Goal: Task Accomplishment & Management: Manage account settings

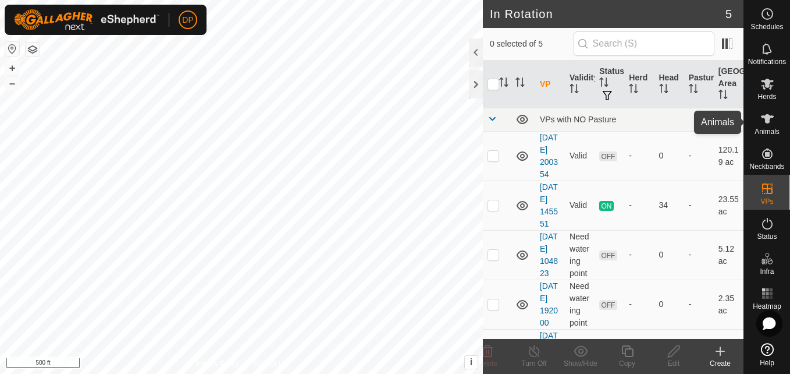
click at [764, 116] on icon at bounding box center [767, 118] width 13 height 9
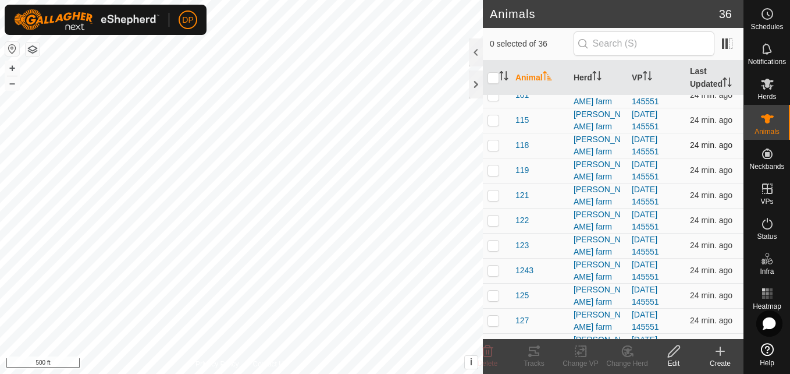
scroll to position [116, 0]
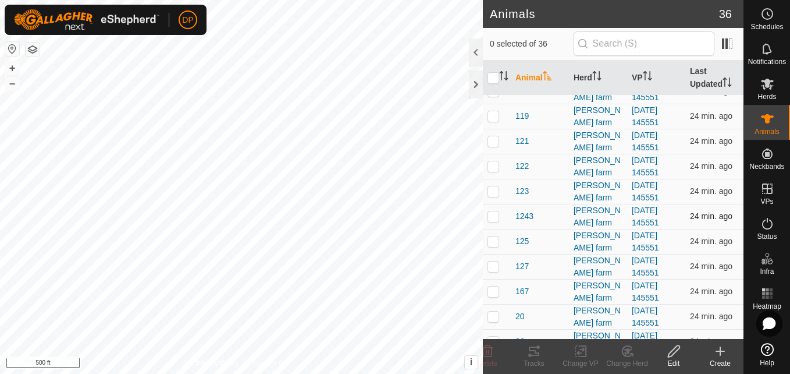
click at [494, 215] on p-checkbox at bounding box center [494, 215] width 12 height 9
click at [494, 218] on p-checkbox at bounding box center [494, 215] width 12 height 9
checkbox input "false"
click at [761, 82] on icon at bounding box center [768, 84] width 14 height 14
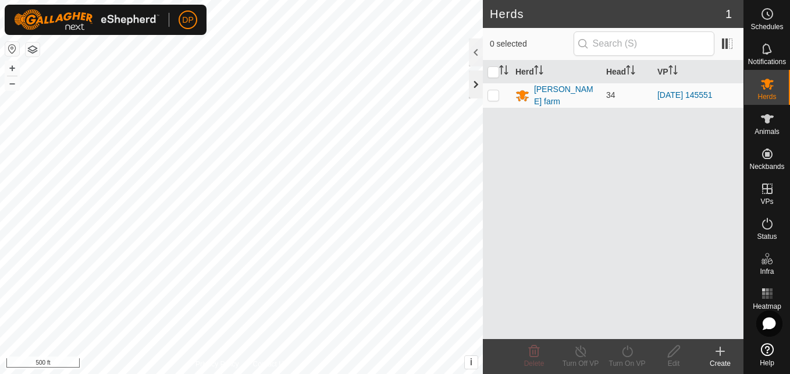
click at [473, 86] on div at bounding box center [476, 84] width 14 height 28
